Goal: Task Accomplishment & Management: Complete application form

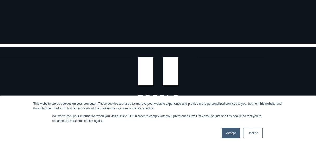
click at [232, 133] on link "Accept" at bounding box center [230, 133] width 18 height 10
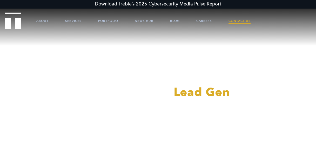
click at [243, 20] on link "Contact Us" at bounding box center [239, 21] width 22 height 16
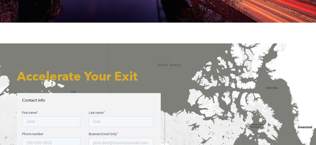
scroll to position [156, 0]
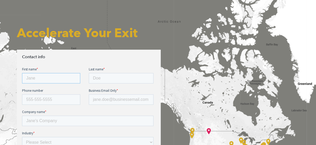
click at [37, 79] on input "First name *" at bounding box center [51, 78] width 58 height 10
type input "Tie"
type input "Gao"
type input "tiegao@carmind.co"
type input "Carmind LLC"
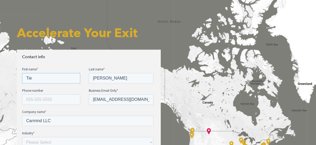
scroll to position [181, 0]
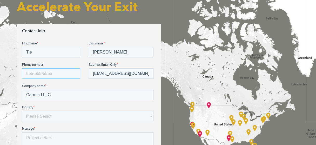
click at [38, 73] on input "Phone number" at bounding box center [51, 73] width 58 height 10
type input "8058321342"
click at [57, 115] on select "Please Select E-commerce AI API Big Data Bio Tech (including Life Sciences) Blo…" at bounding box center [87, 116] width 131 height 10
select select "AI"
click at [22, 111] on select "Please Select E-commerce AI API Big Data Bio Tech (including Life Sciences) Blo…" at bounding box center [87, 116] width 131 height 10
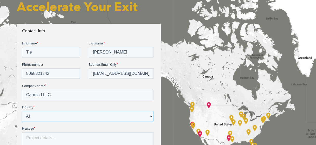
click at [73, 115] on select "Please Select E-commerce AI API Big Data Bio Tech (including Life Sciences) Blo…" at bounding box center [87, 116] width 131 height 10
click at [45, 115] on select "Please Select E-commerce AI API Big Data Bio Tech (including Life Sciences) Blo…" at bounding box center [87, 116] width 131 height 10
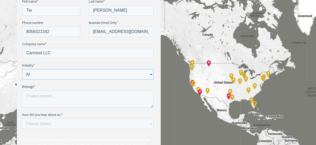
scroll to position [259, 0]
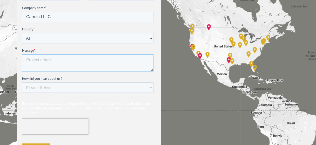
click at [43, 57] on textarea "Message *" at bounding box center [87, 62] width 131 height 17
click at [82, 88] on select "Please Select Ad online Social media Video Another website Word of mouth Job li…" at bounding box center [87, 87] width 131 height 10
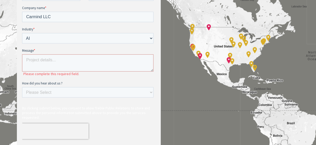
click at [54, 108] on span "By clicking submit below, you consent to allow Treble Public Relations to store…" at bounding box center [86, 113] width 128 height 14
drag, startPoint x: 52, startPoint y: 89, endPoint x: 55, endPoint y: 89, distance: 2.6
click at [52, 89] on select "Please Select Ad online Social media Video Another website Word of mouth Job li…" at bounding box center [87, 92] width 131 height 10
select select "Search online"
click at [22, 97] on select "Please Select Ad online Social media Video Another website Word of mouth Job li…" at bounding box center [87, 92] width 131 height 10
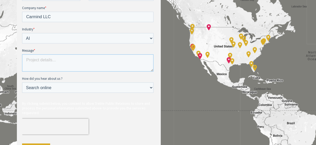
drag, startPoint x: 52, startPoint y: 62, endPoint x: 56, endPoint y: 61, distance: 4.3
click at [52, 62] on textarea "Message *" at bounding box center [87, 62] width 131 height 17
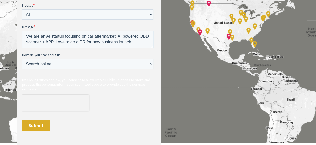
scroll to position [285, 0]
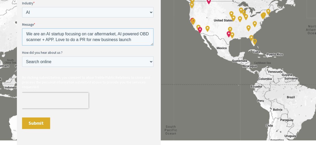
type textarea "We are an AI startup focusing on car aftermarket, AI powered OBD scanner + APP.…"
click at [37, 121] on input "Submit" at bounding box center [36, 122] width 28 height 11
